Goal: Task Accomplishment & Management: Manage account settings

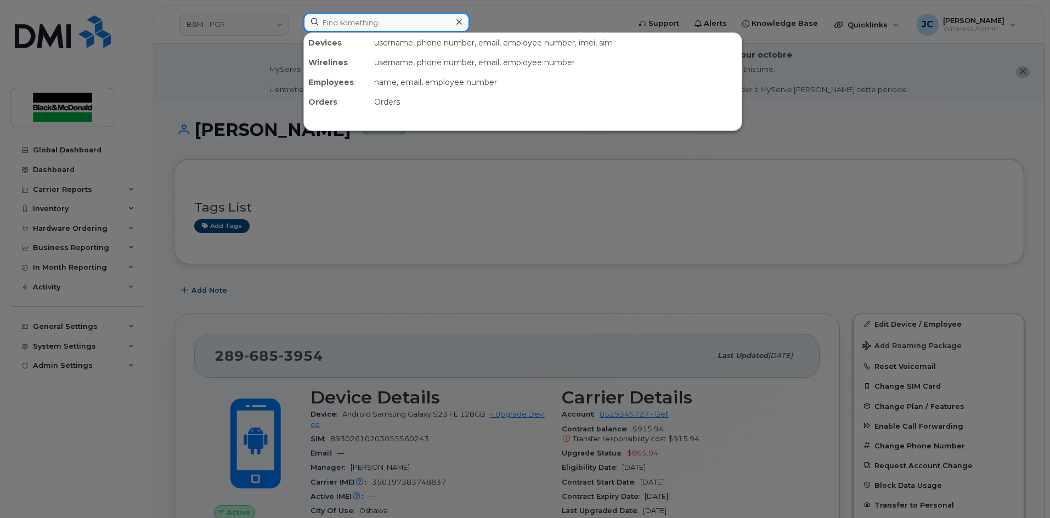
click at [357, 26] on input at bounding box center [386, 23] width 166 height 20
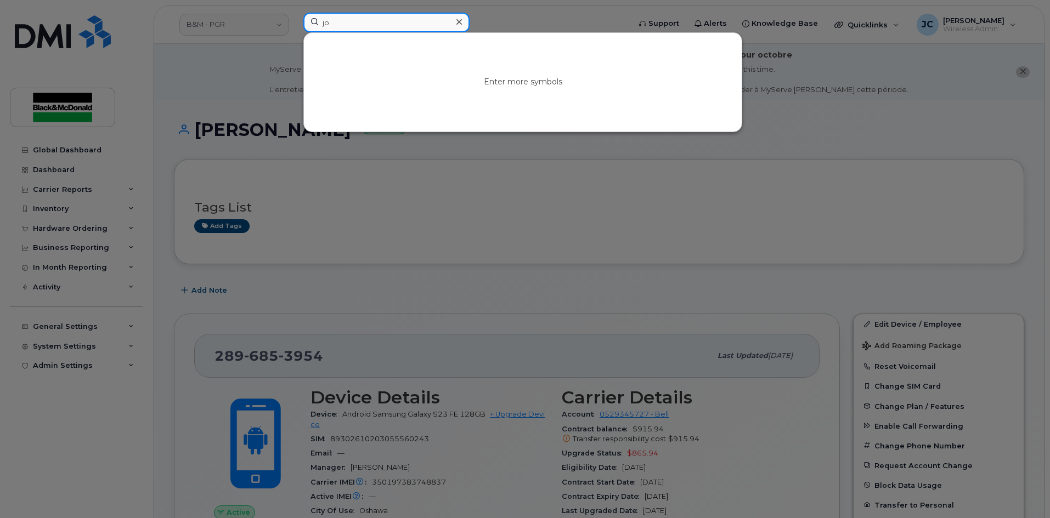
type input "j"
type input "O"
type input "2893560996"
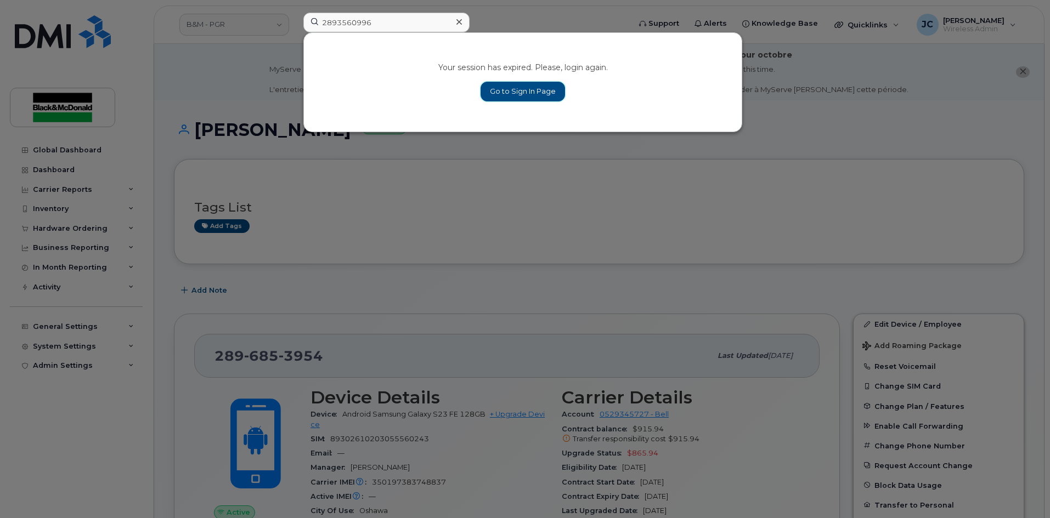
click at [538, 99] on link "Go to Sign In Page" at bounding box center [522, 92] width 84 height 20
click at [531, 92] on link "Go to Sign In Page" at bounding box center [522, 92] width 84 height 20
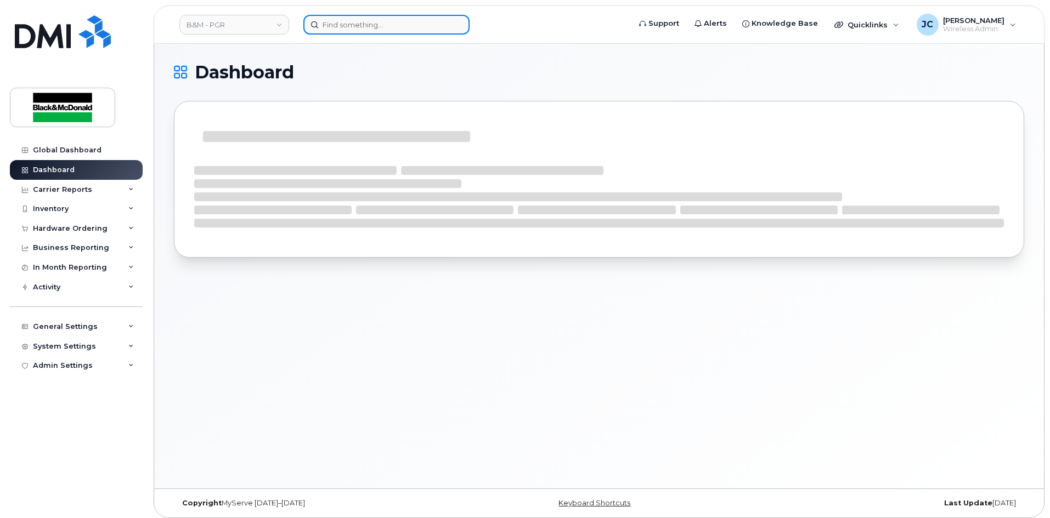
click at [339, 34] on input at bounding box center [386, 25] width 166 height 20
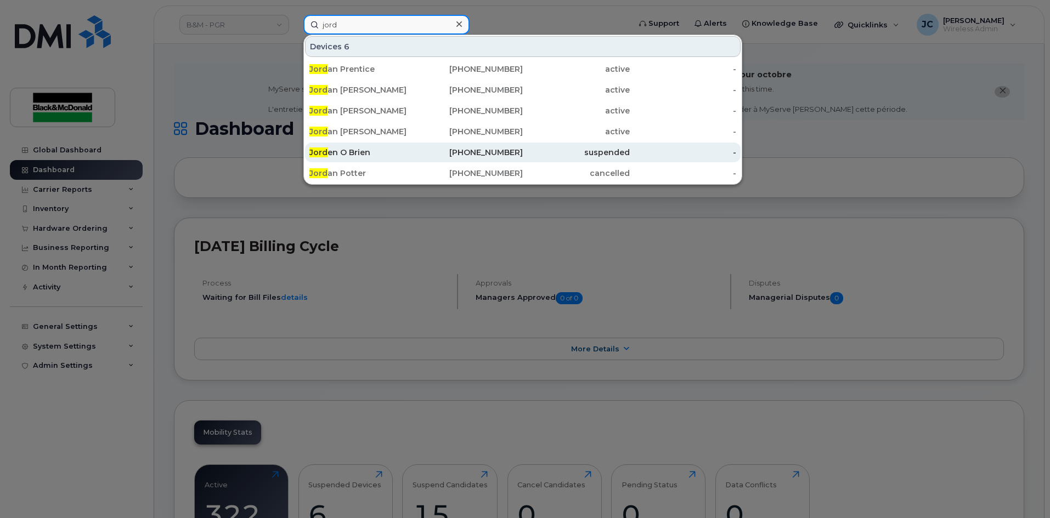
type input "jord"
click at [341, 154] on div "Jord en O Brien" at bounding box center [362, 152] width 107 height 11
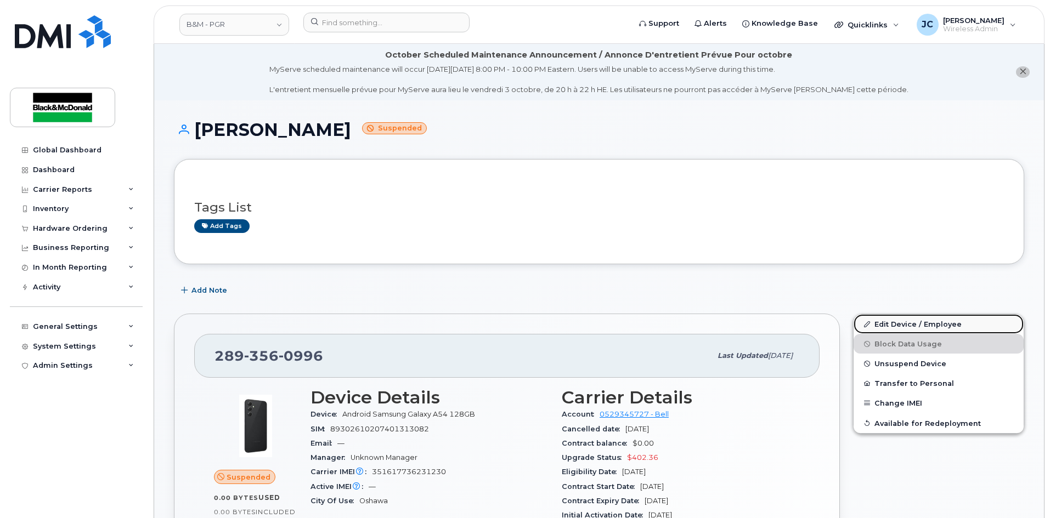
click at [899, 324] on link "Edit Device / Employee" at bounding box center [938, 324] width 170 height 20
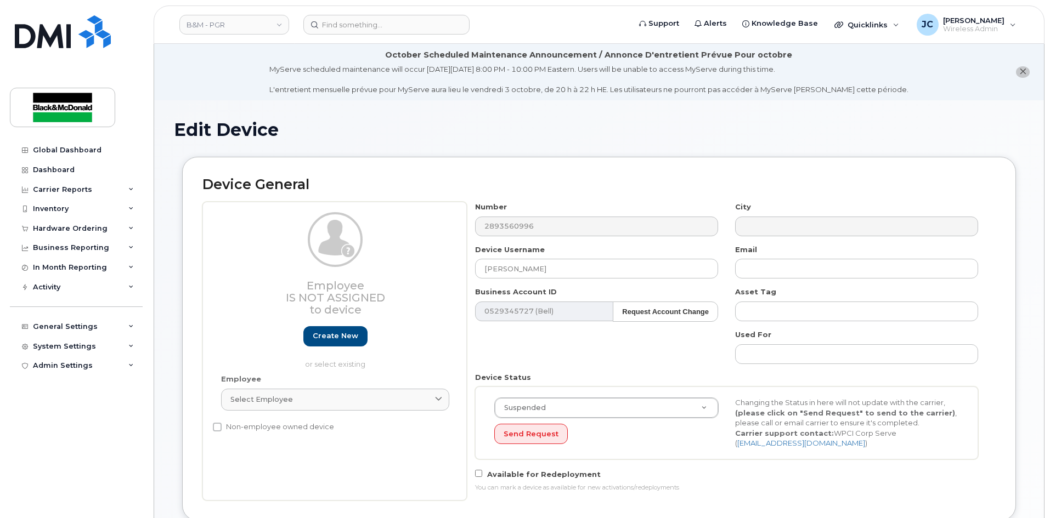
select select "91357"
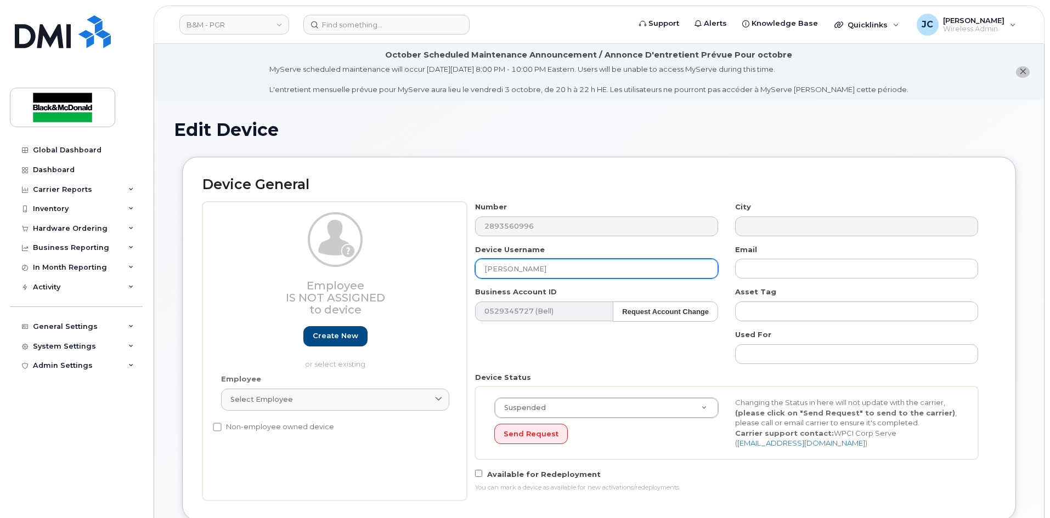
click at [500, 273] on input "[PERSON_NAME]" at bounding box center [596, 269] width 243 height 20
click at [515, 268] on input "Jordan O Brien" at bounding box center [596, 269] width 243 height 20
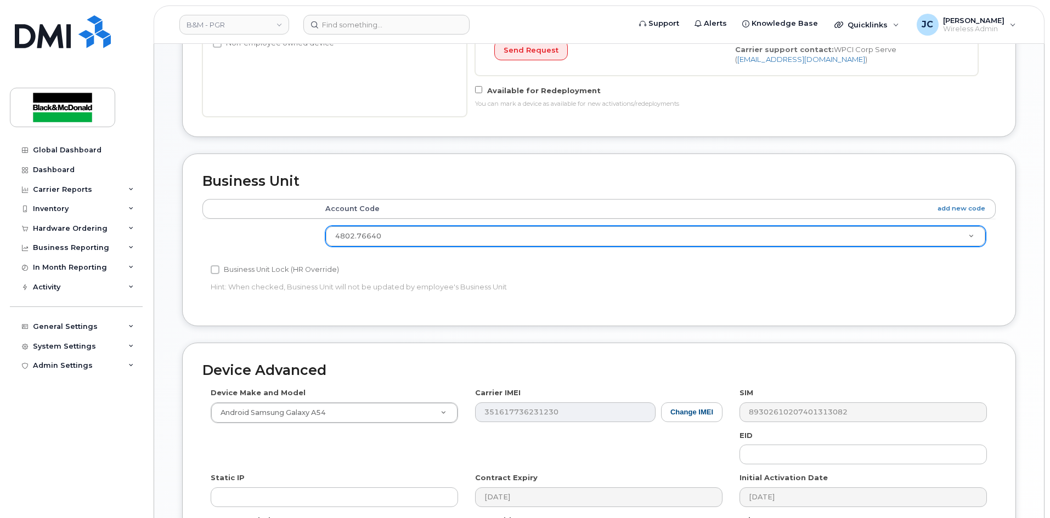
scroll to position [535, 0]
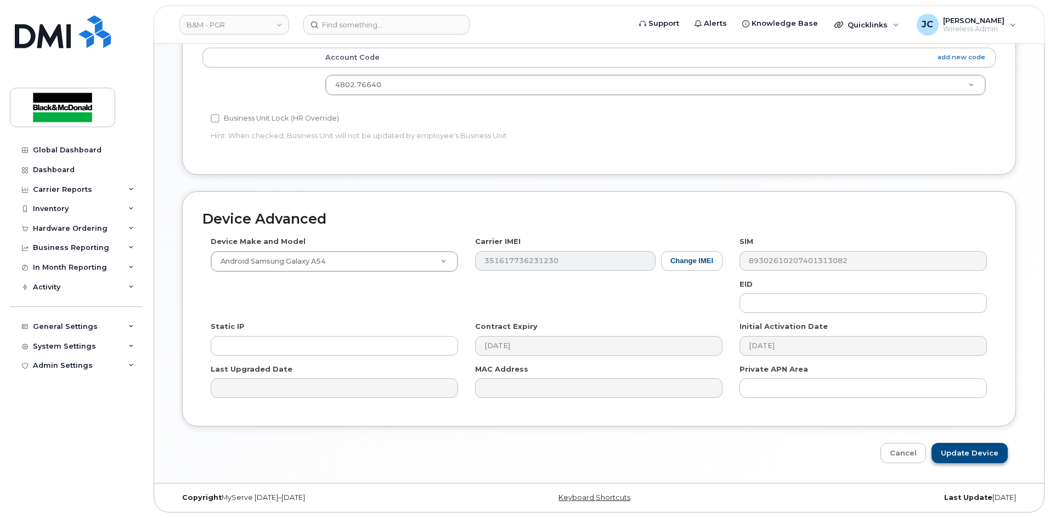
type input "Jordan O' Brien"
click at [974, 453] on input "Update Device" at bounding box center [969, 453] width 76 height 20
type input "Saving..."
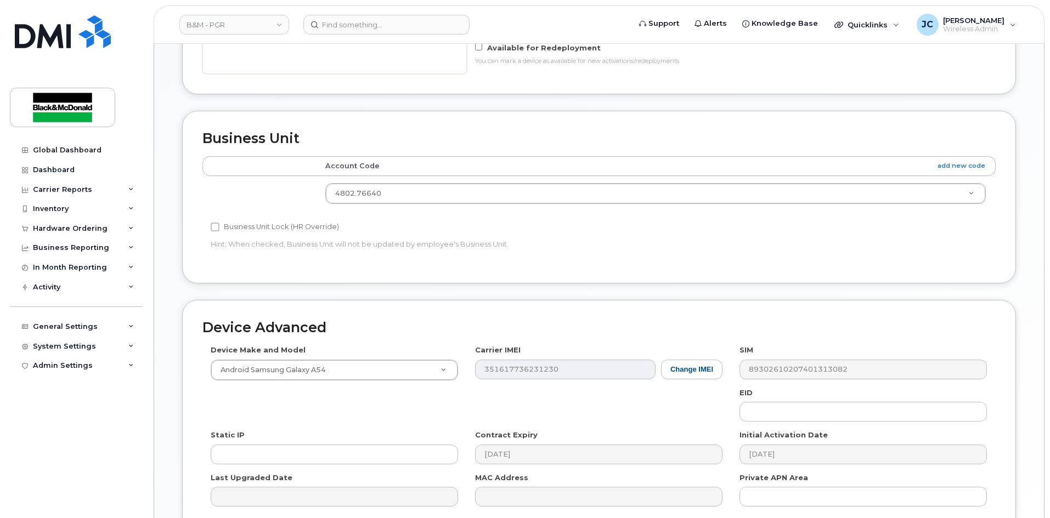
scroll to position [261, 0]
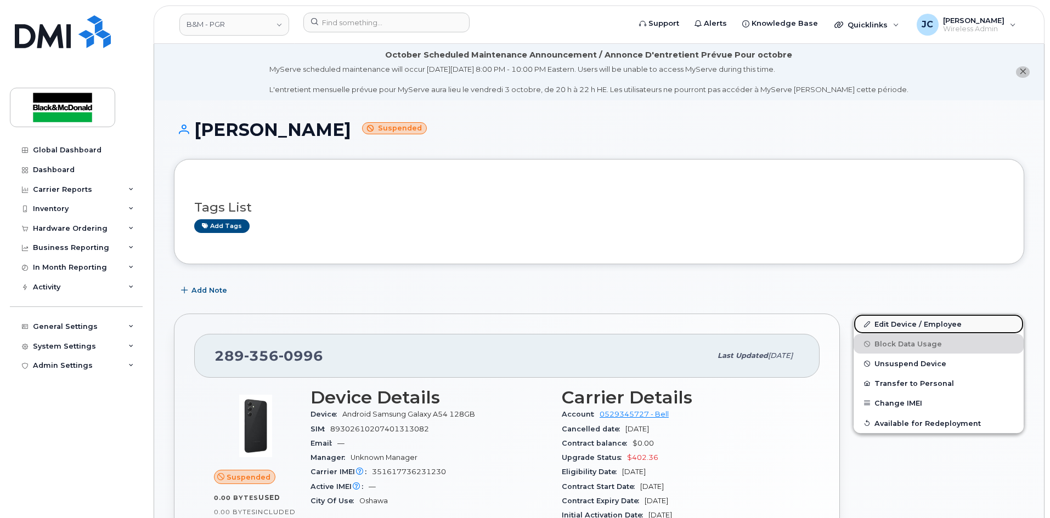
click at [910, 327] on link "Edit Device / Employee" at bounding box center [938, 324] width 170 height 20
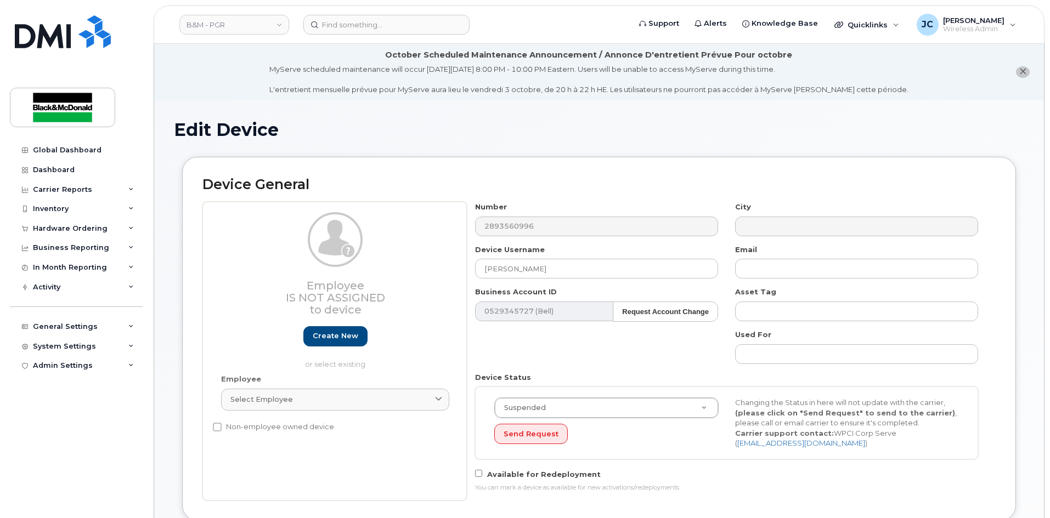
select select "91357"
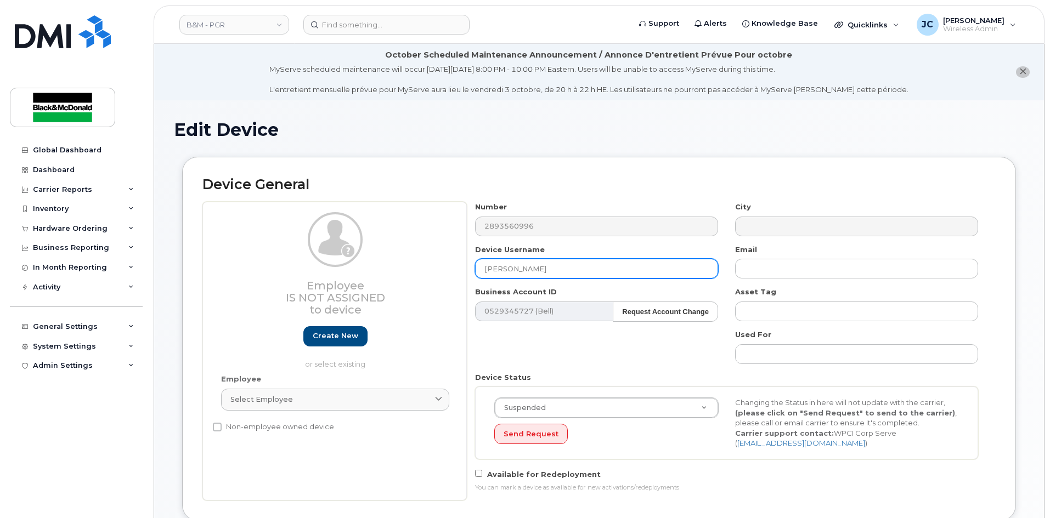
drag, startPoint x: 550, startPoint y: 271, endPoint x: 368, endPoint y: 290, distance: 182.5
click at [372, 289] on div "Employee Is not assigned to device Create new or select existing Employee Selec…" at bounding box center [598, 351] width 793 height 299
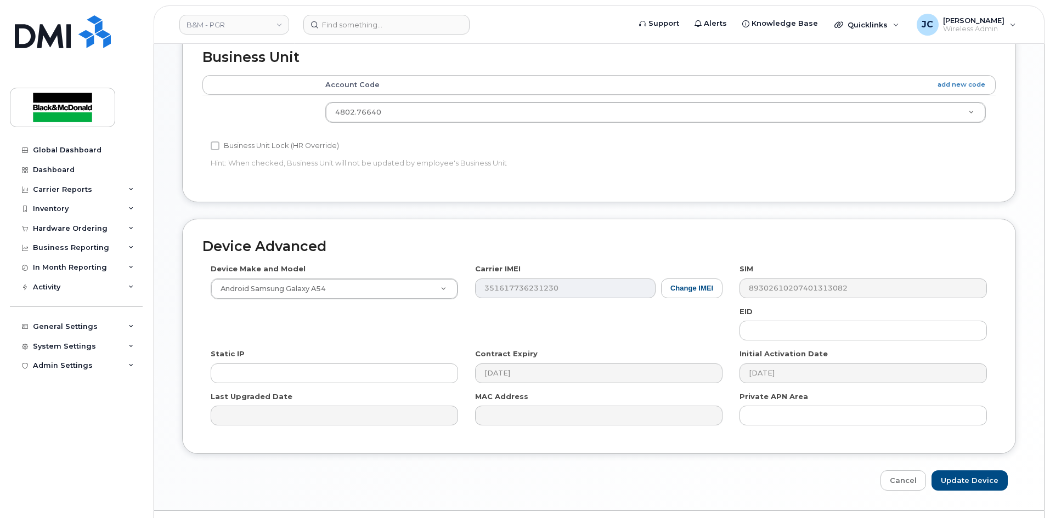
scroll to position [535, 0]
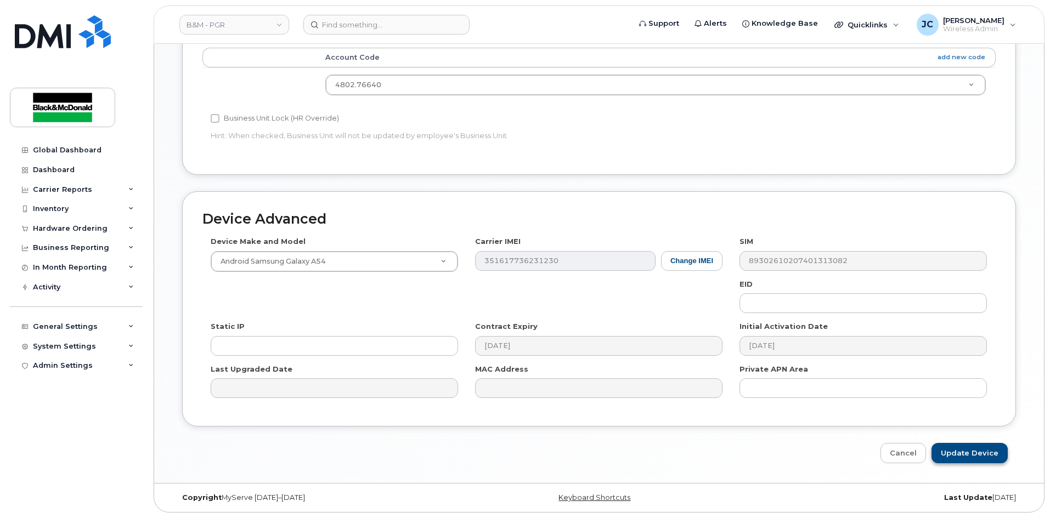
type input "[PERSON_NAME]"
click at [966, 455] on input "Update Device" at bounding box center [969, 453] width 76 height 20
type input "Saving..."
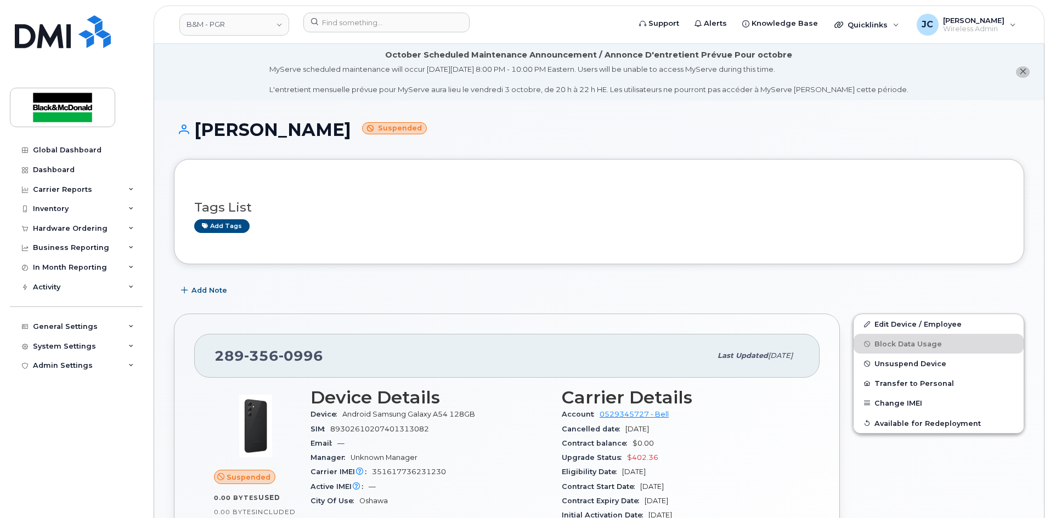
scroll to position [165, 0]
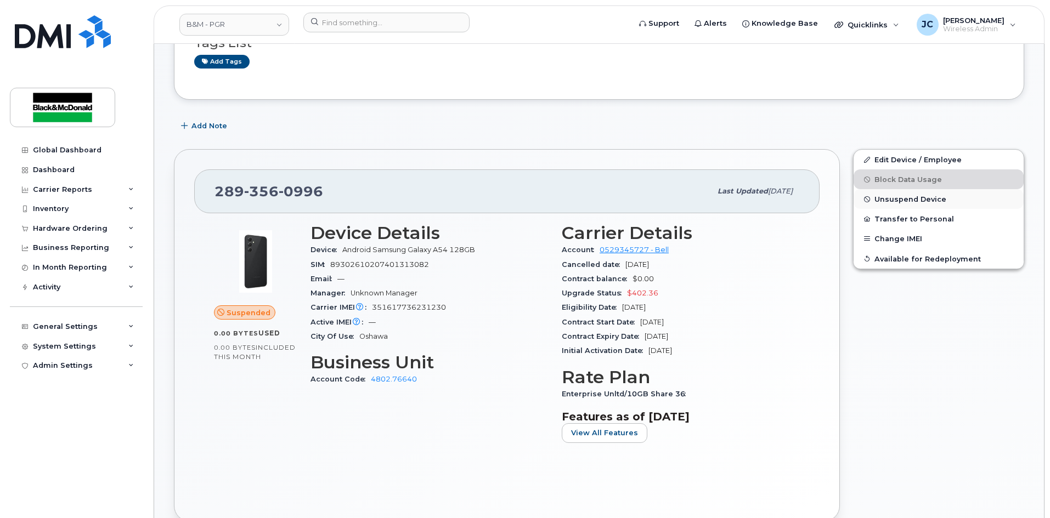
click at [929, 197] on span "Unsuspend Device" at bounding box center [910, 199] width 72 height 8
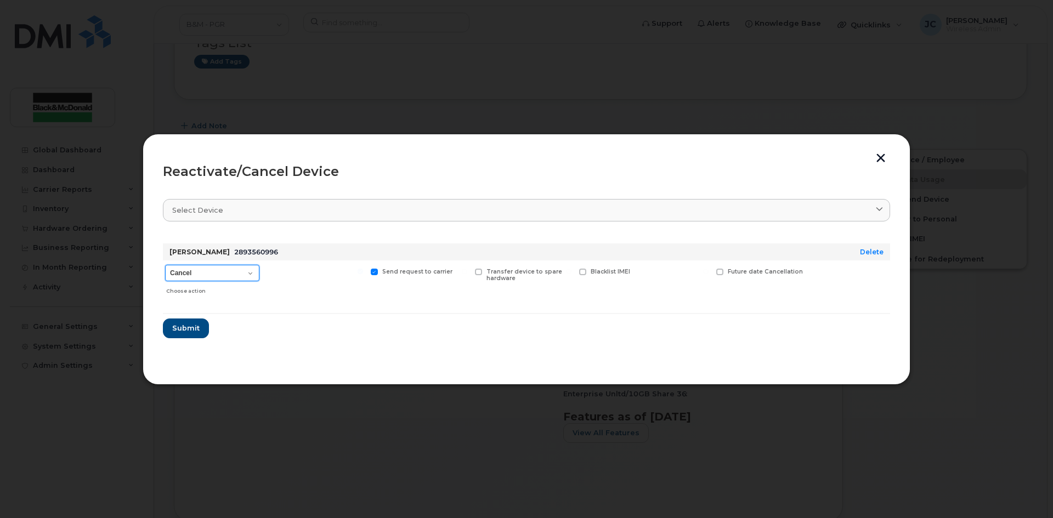
click at [254, 270] on select "Cancel Suspend - Extend Suspension Reactivate" at bounding box center [212, 273] width 94 height 16
select select "[object Object]"
click at [165, 265] on select "Cancel Suspend - Extend Suspension Reactivate" at bounding box center [212, 273] width 94 height 16
click at [195, 325] on span "Submit" at bounding box center [185, 328] width 27 height 10
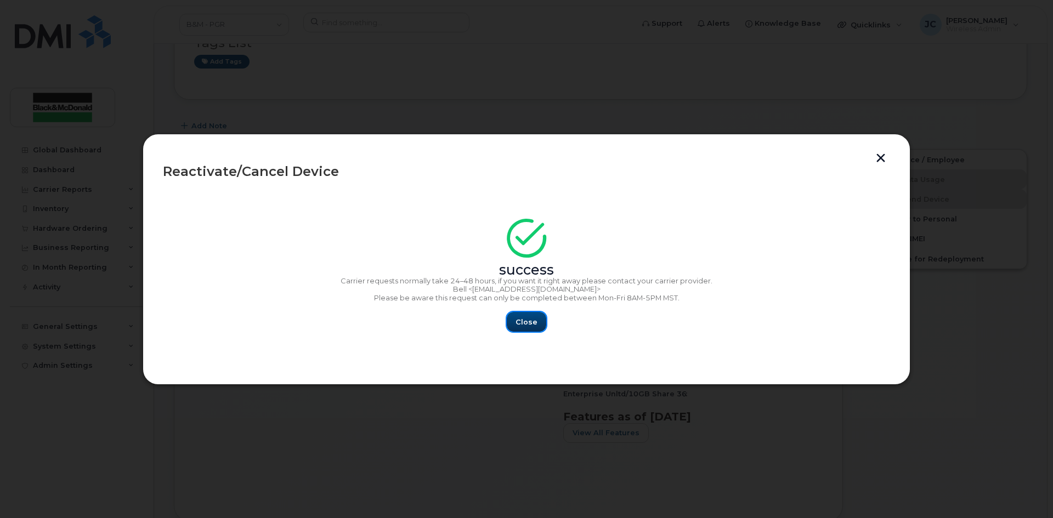
click at [521, 324] on span "Close" at bounding box center [526, 322] width 22 height 10
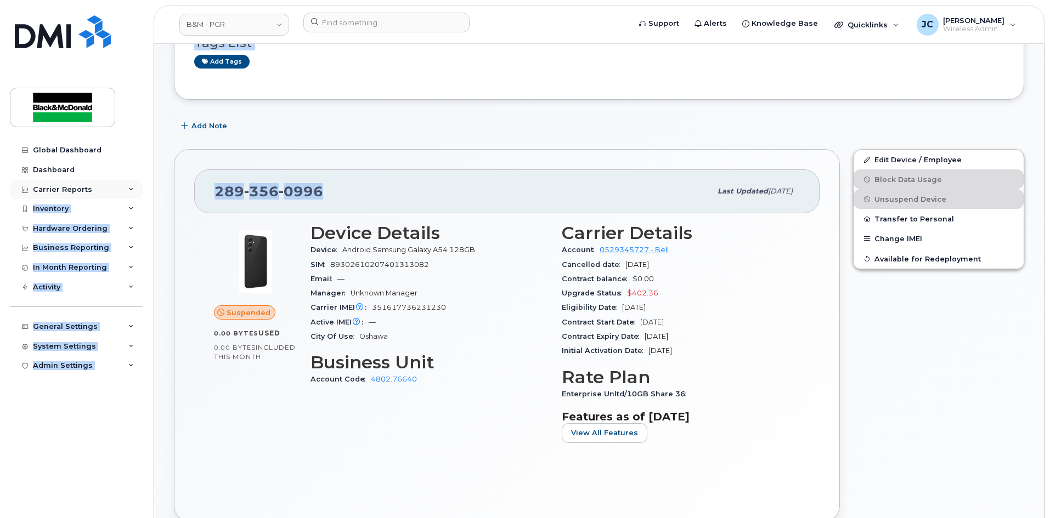
drag, startPoint x: 390, startPoint y: 186, endPoint x: 140, endPoint y: 186, distance: 250.1
copy div "Monthly Billing Data Daily Data Pooling Data Behavior Average Costing Executive…"
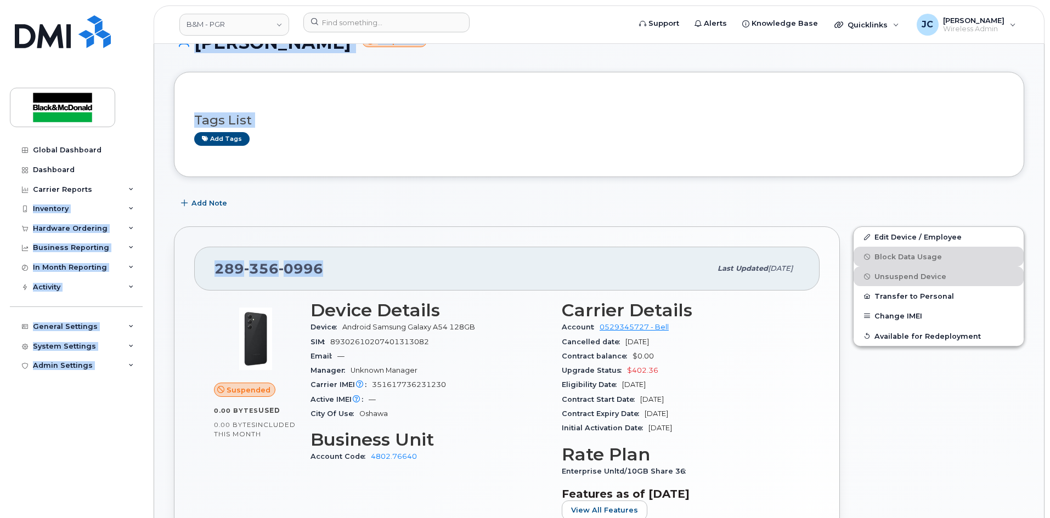
scroll to position [0, 0]
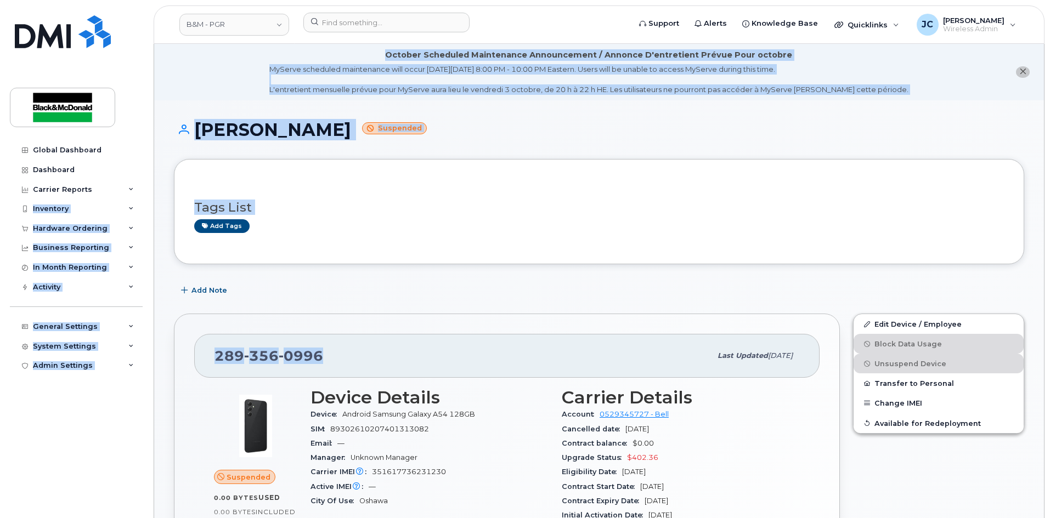
click at [327, 346] on div "289 356 0996" at bounding box center [462, 355] width 496 height 23
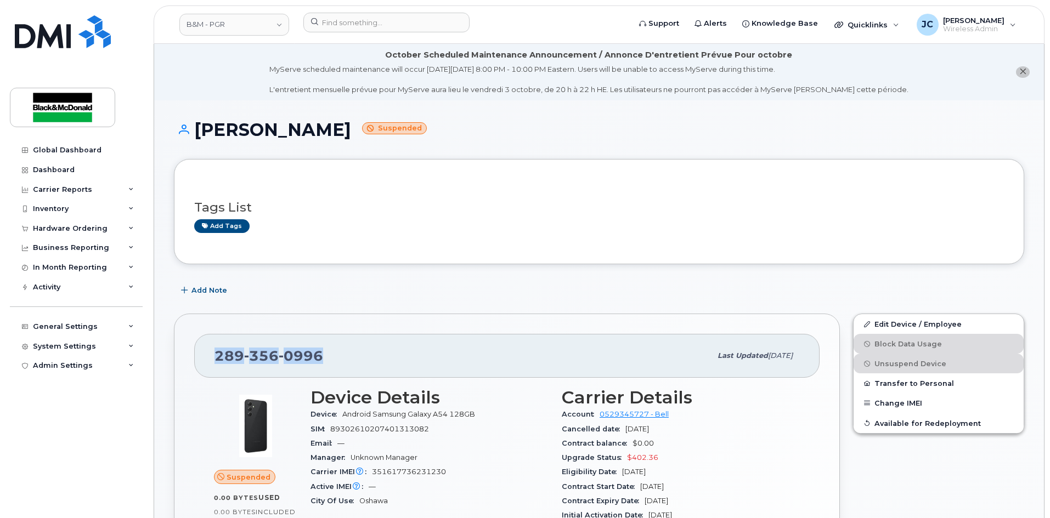
drag, startPoint x: 326, startPoint y: 351, endPoint x: 206, endPoint y: 360, distance: 120.4
click at [206, 360] on div "289 356 0996 Last updated Sep 24, 2025" at bounding box center [506, 356] width 625 height 44
copy span "289 356 0996"
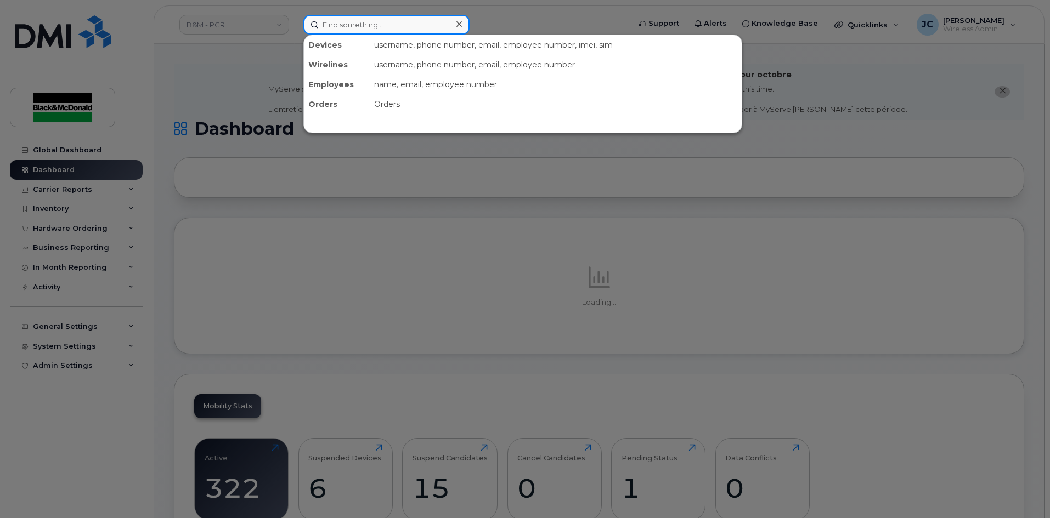
click at [354, 27] on input at bounding box center [386, 25] width 166 height 20
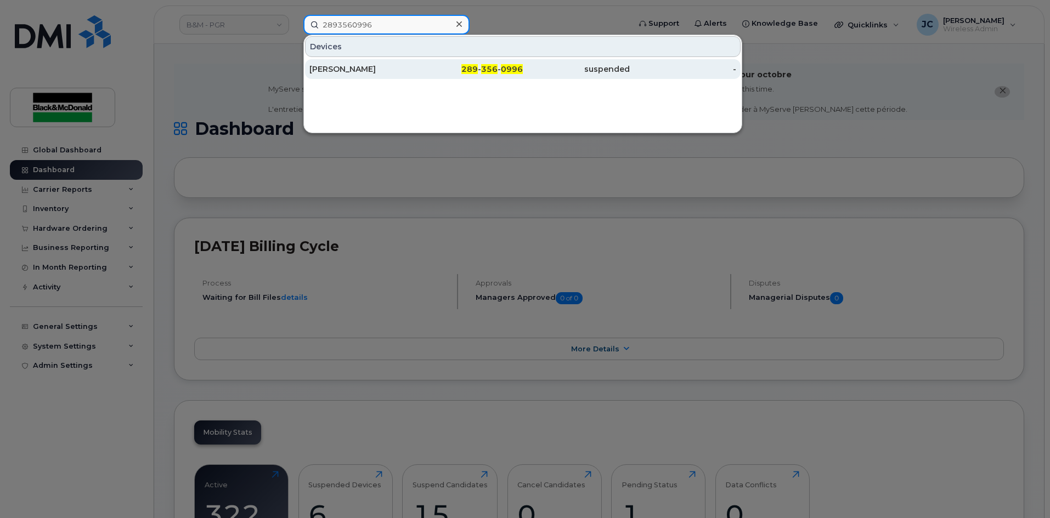
type input "2893560996"
click at [474, 72] on span "289" at bounding box center [469, 69] width 16 height 10
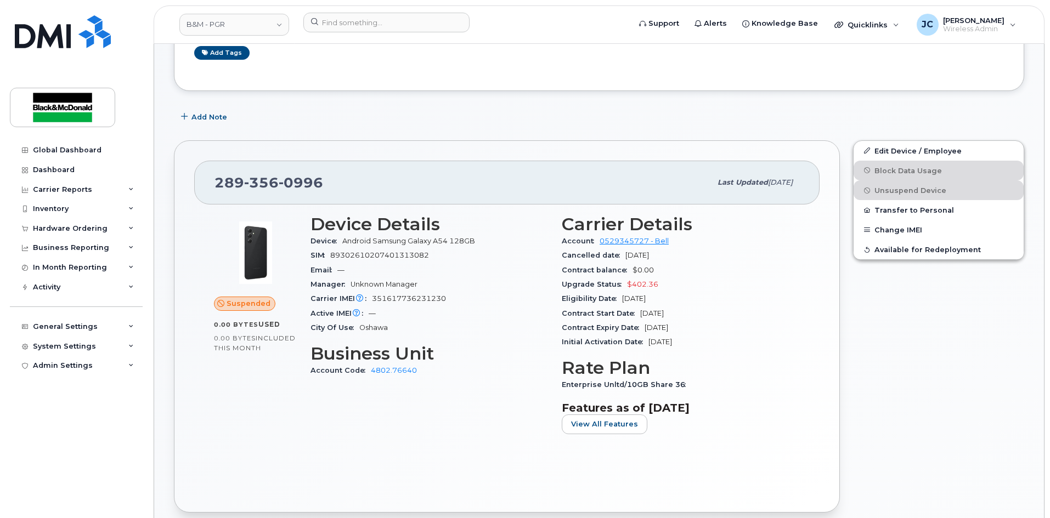
scroll to position [219, 0]
